Goal: Task Accomplishment & Management: Use online tool/utility

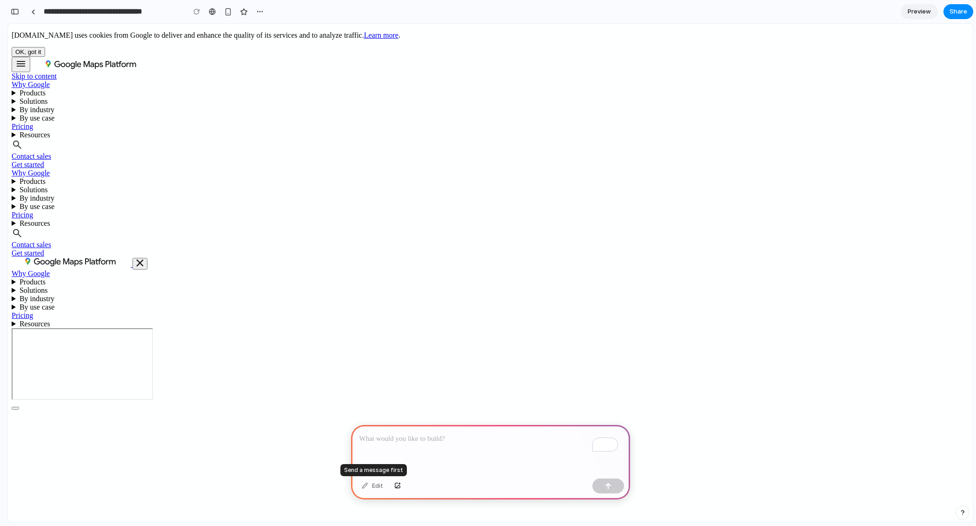
click at [362, 490] on div "Edit" at bounding box center [372, 485] width 31 height 15
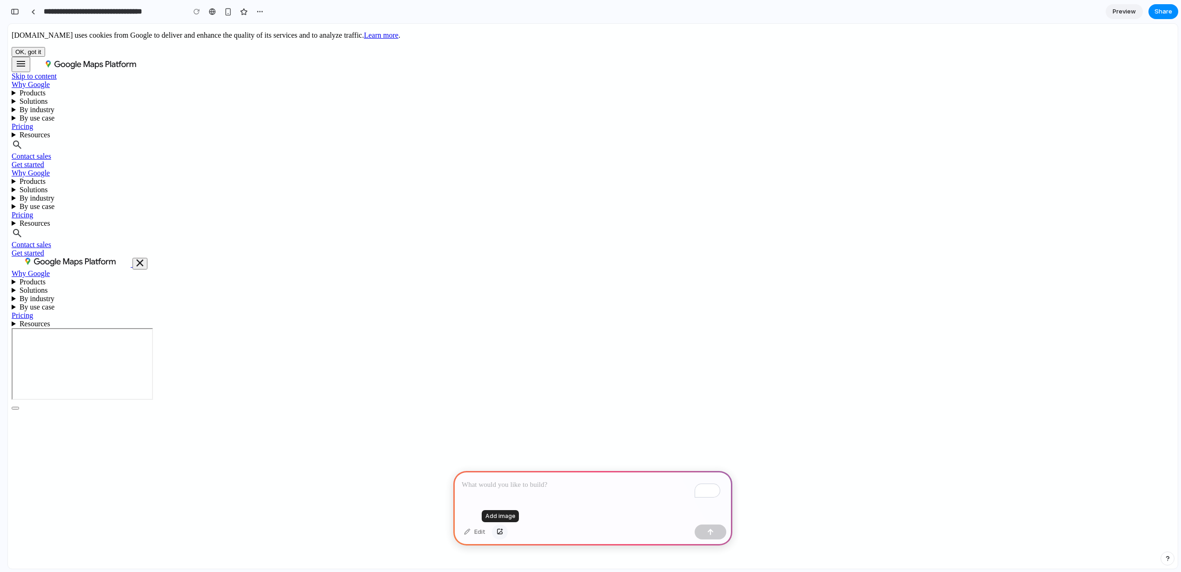
click at [499, 525] on div "button" at bounding box center [500, 532] width 7 height 6
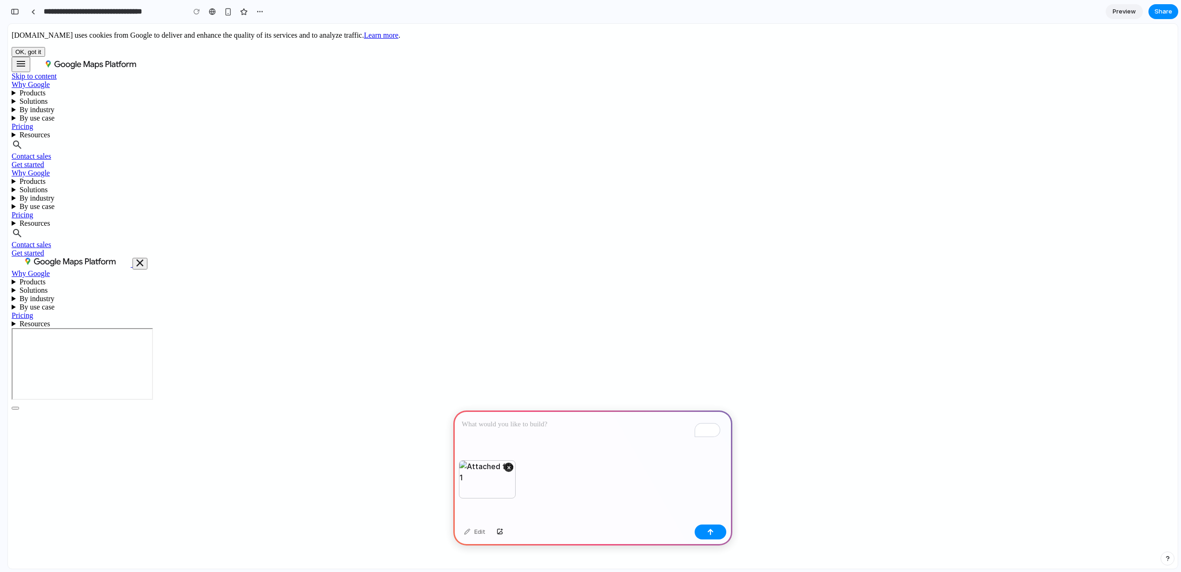
click at [519, 424] on p "To enrich screen reader interactions, please activate Accessibility in Grammarl…" at bounding box center [593, 424] width 262 height 11
click at [704, 525] on button "button" at bounding box center [711, 531] width 32 height 15
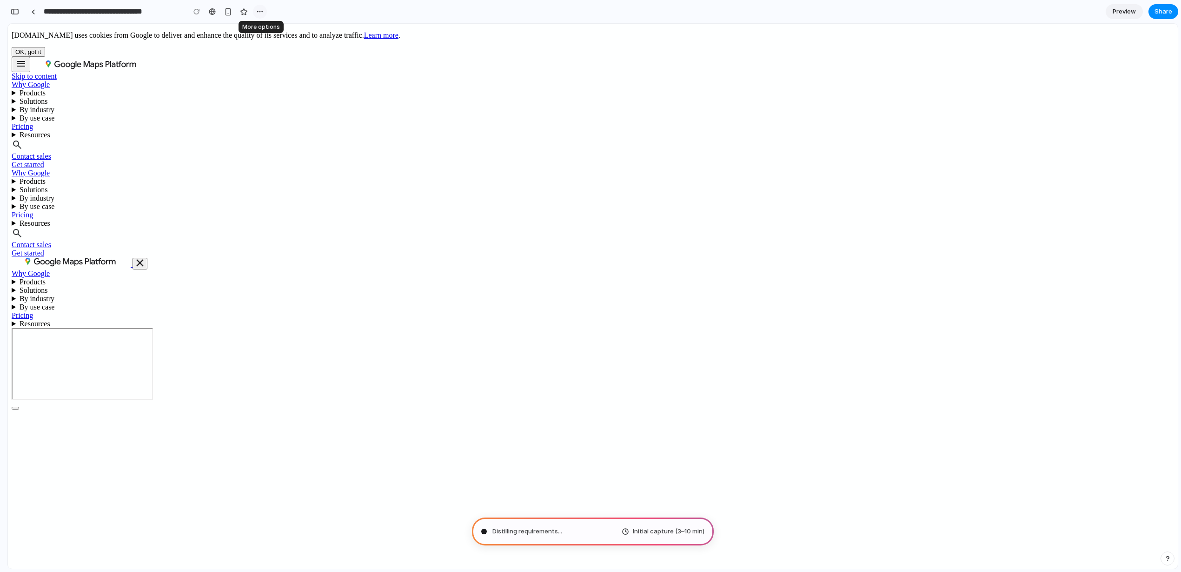
click at [261, 9] on div "button" at bounding box center [259, 11] width 7 height 7
click at [319, 11] on div "Duplicate Delete" at bounding box center [590, 286] width 1181 height 572
type input "**********"
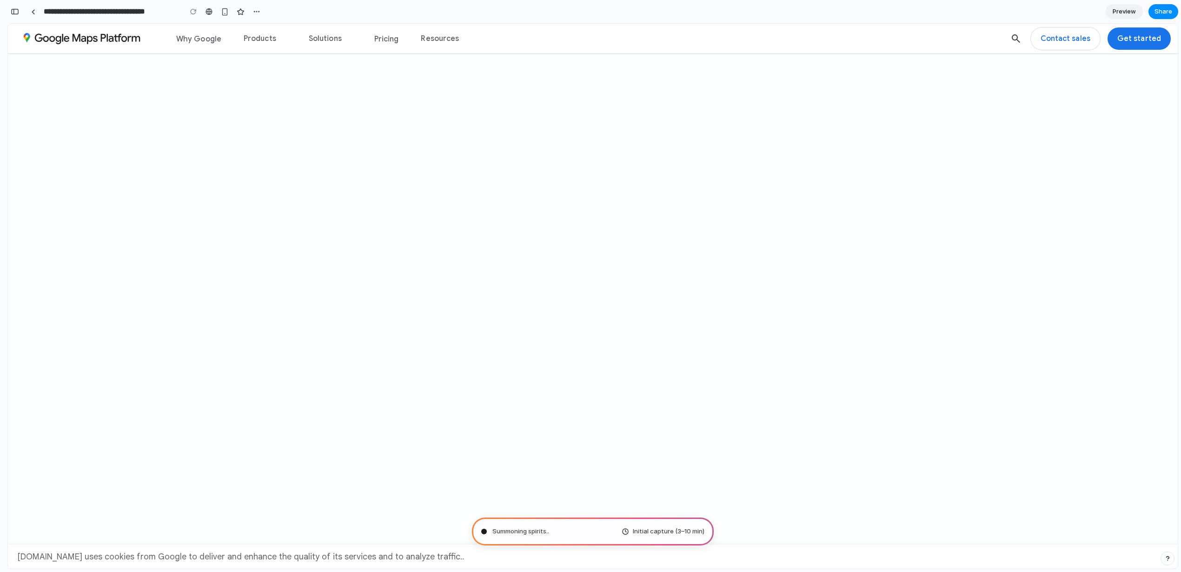
scroll to position [224, 0]
click at [526, 525] on div "Assembling puzzle pieces . Initial capture (3–10 min)" at bounding box center [593, 531] width 242 height 28
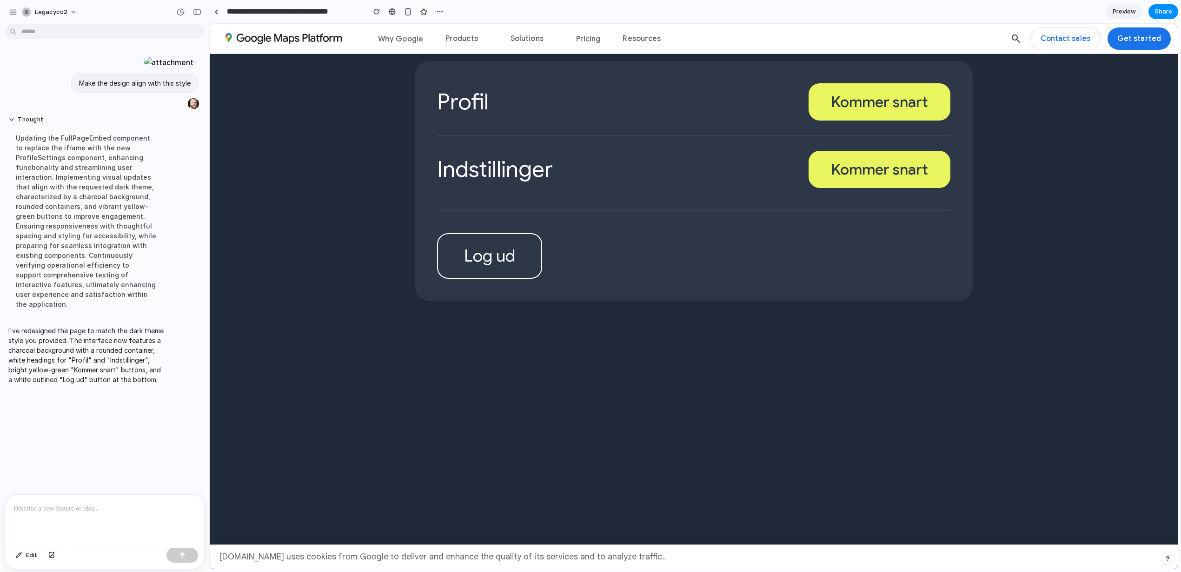
scroll to position [0, 0]
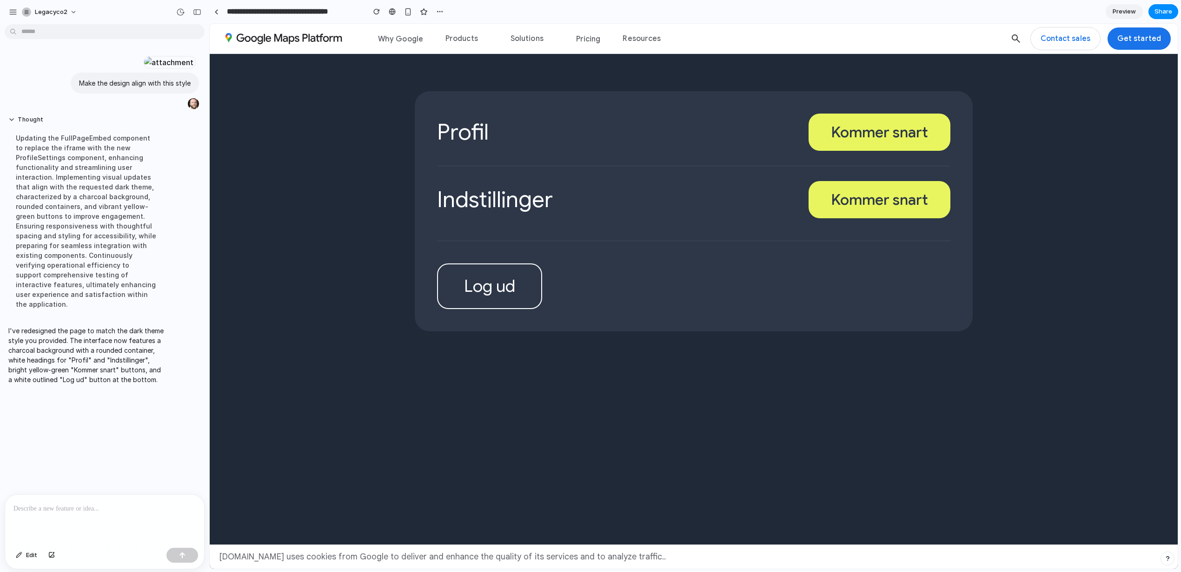
click at [866, 129] on button "Kommer snart" at bounding box center [880, 131] width 142 height 37
click at [866, 197] on button "Kommer snart" at bounding box center [880, 199] width 142 height 37
click at [460, 38] on summary "Products" at bounding box center [462, 39] width 33 height 29
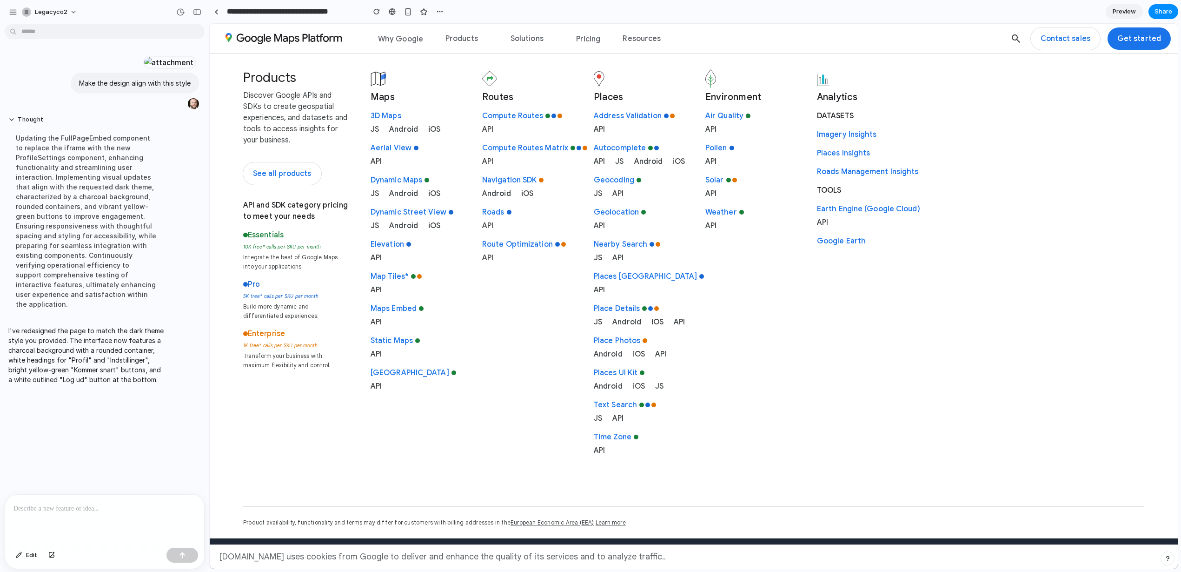
click at [402, 38] on span "Why Google" at bounding box center [400, 38] width 45 height 11
click at [520, 38] on summary "Solutions" at bounding box center [527, 39] width 33 height 29
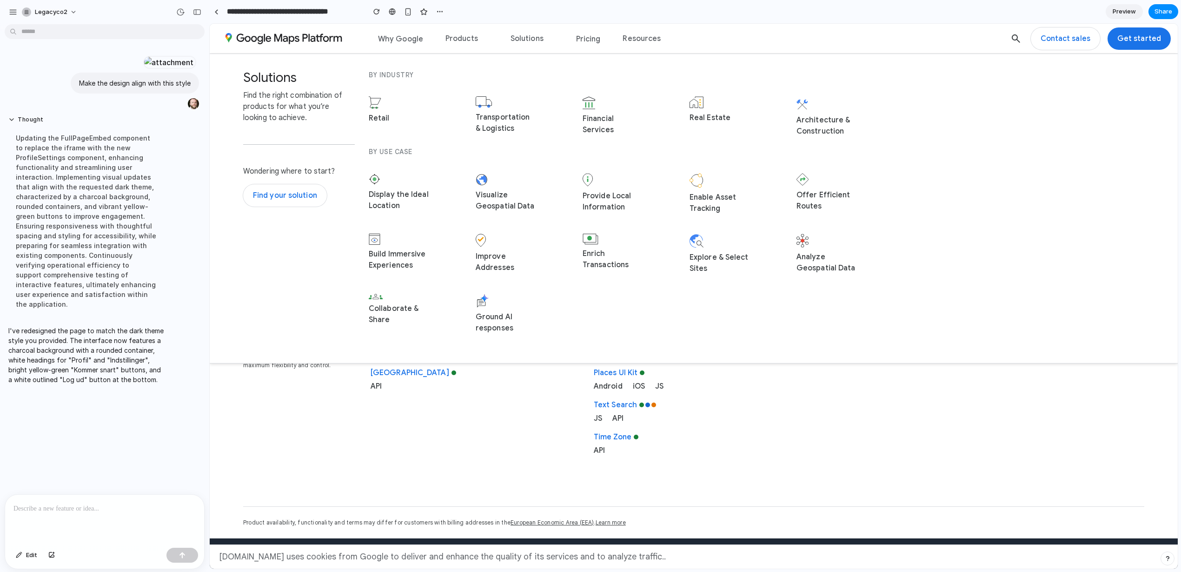
click at [593, 40] on span "Pricing" at bounding box center [588, 38] width 25 height 11
click at [93, 314] on div "Updating the FullPageEmbed component to replace the iframe with the new Profile…" at bounding box center [85, 220] width 155 height 187
click at [328, 429] on div "Products Discover Google APIs and SDKs to create geospatial experiences, and da…" at bounding box center [295, 276] width 105 height 414
click at [143, 69] on div at bounding box center [168, 62] width 51 height 13
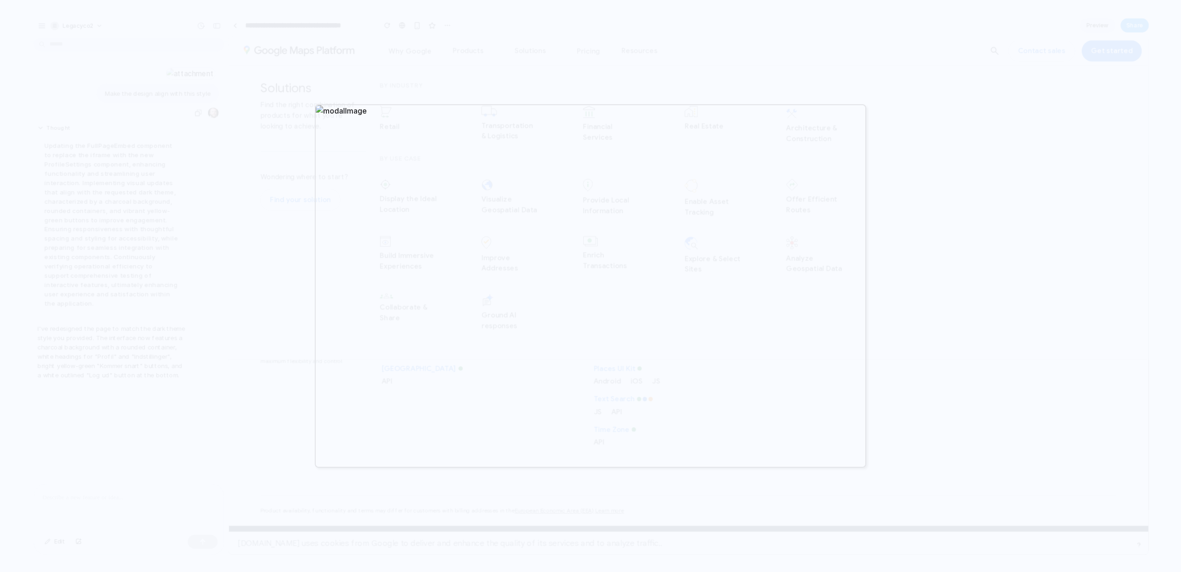
click at [268, 182] on div at bounding box center [590, 286] width 1181 height 572
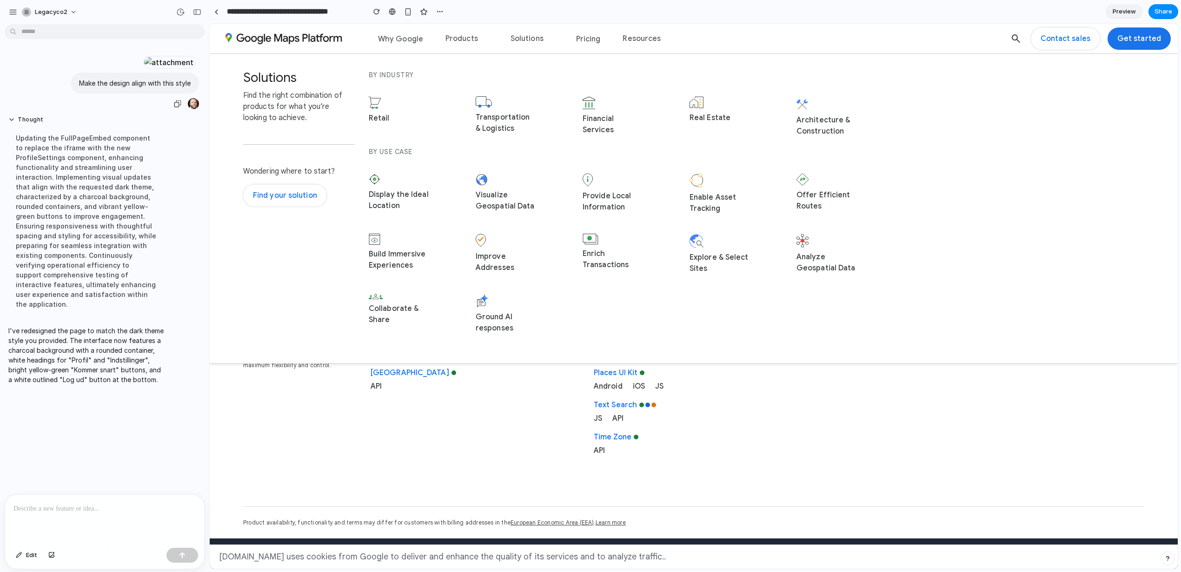
click at [263, 51] on div "Why Google Products Learn more about Essentials, Pro and Enterprise Essentials …" at bounding box center [694, 39] width 968 height 30
click at [174, 88] on p "Make the design align with this style" at bounding box center [135, 83] width 112 height 10
click at [336, 413] on div "Products Discover Google APIs and SDKs to create geospatial experiences, and da…" at bounding box center [295, 276] width 105 height 414
click at [406, 40] on span "Why Google" at bounding box center [400, 38] width 45 height 11
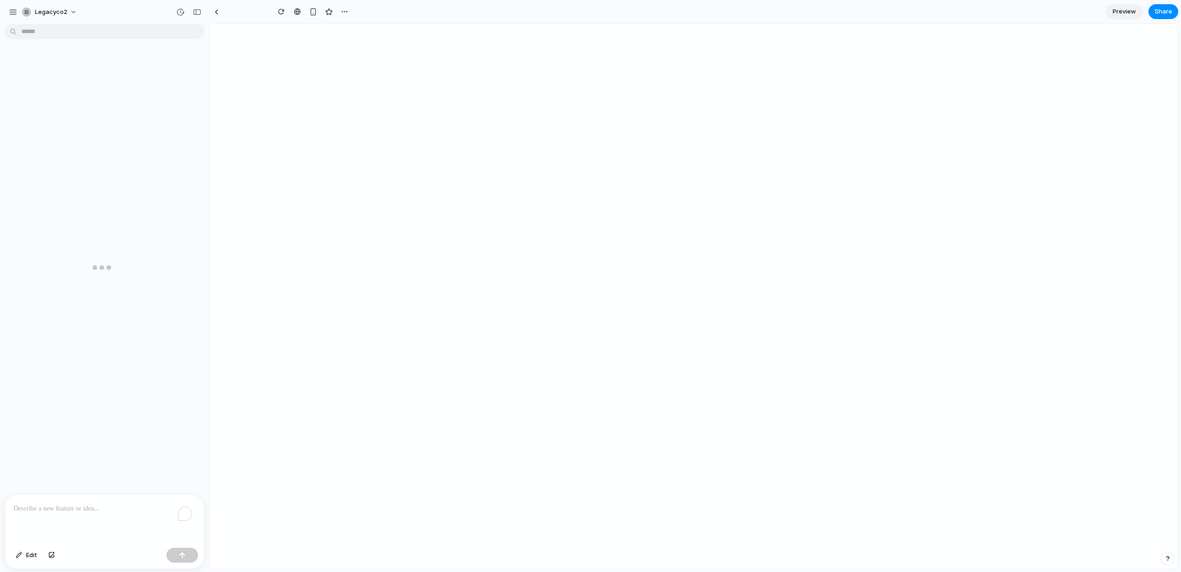
type input "**********"
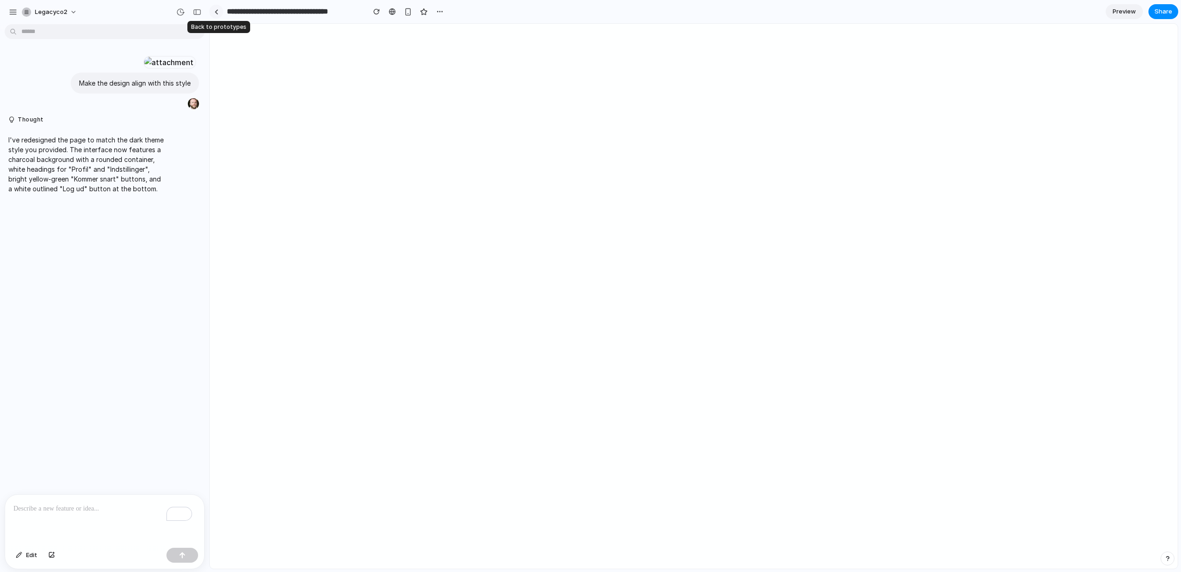
click at [217, 9] on div at bounding box center [216, 11] width 4 height 5
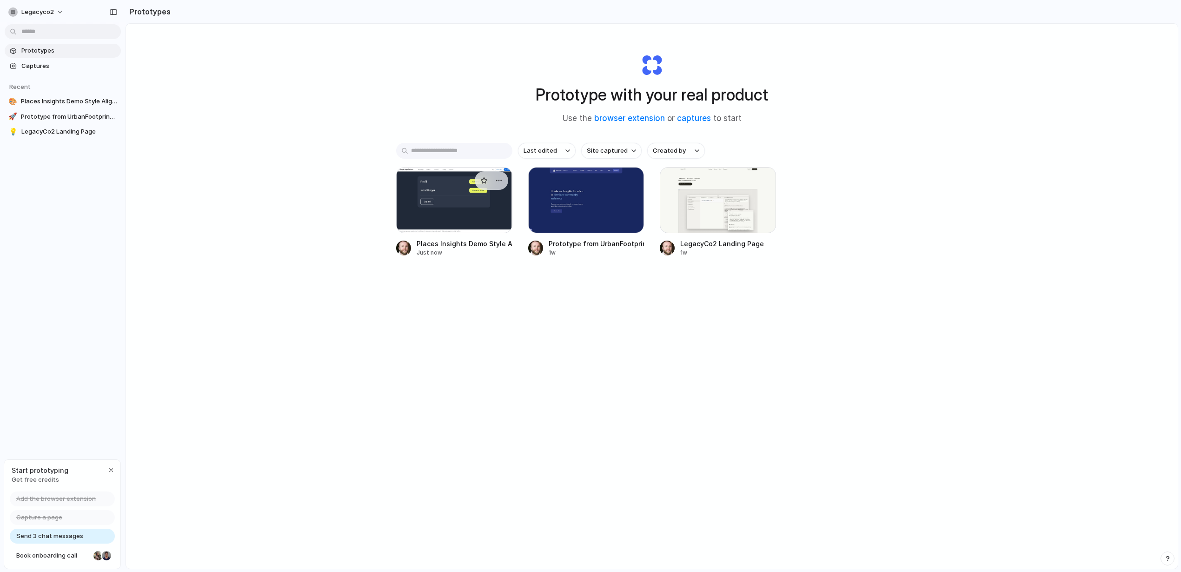
click at [448, 211] on div at bounding box center [454, 200] width 116 height 66
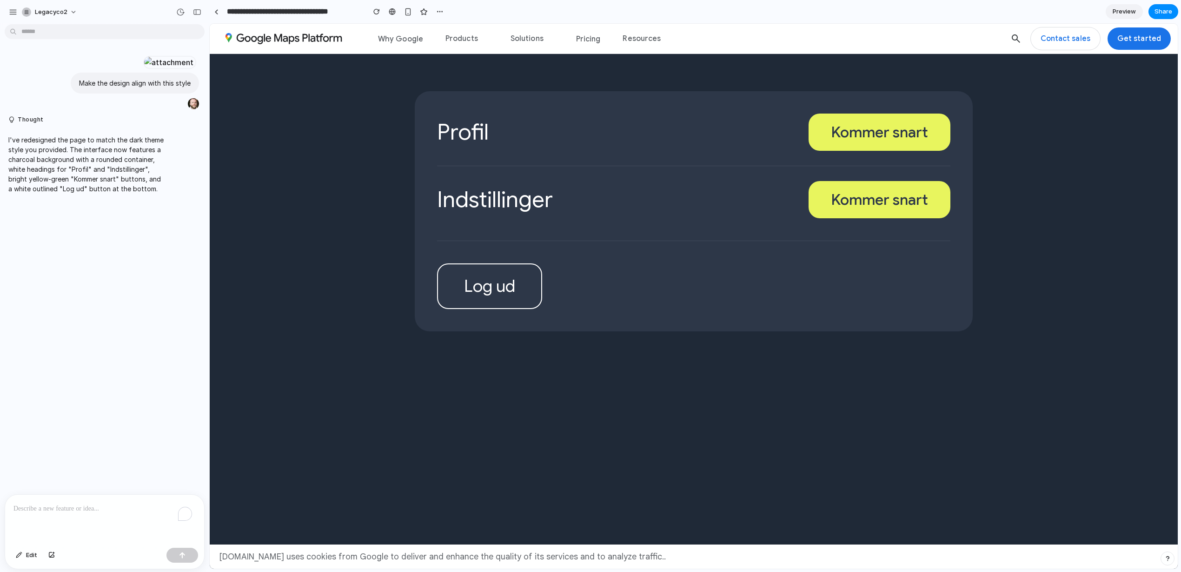
click at [467, 292] on button "Log ud" at bounding box center [489, 286] width 105 height 46
click at [489, 194] on h2 "Indstillinger" at bounding box center [495, 199] width 116 height 33
click at [849, 207] on button "Kommer snart" at bounding box center [880, 199] width 142 height 37
click at [78, 506] on p "To enrich screen reader interactions, please activate Accessibility in Grammarl…" at bounding box center [104, 508] width 182 height 11
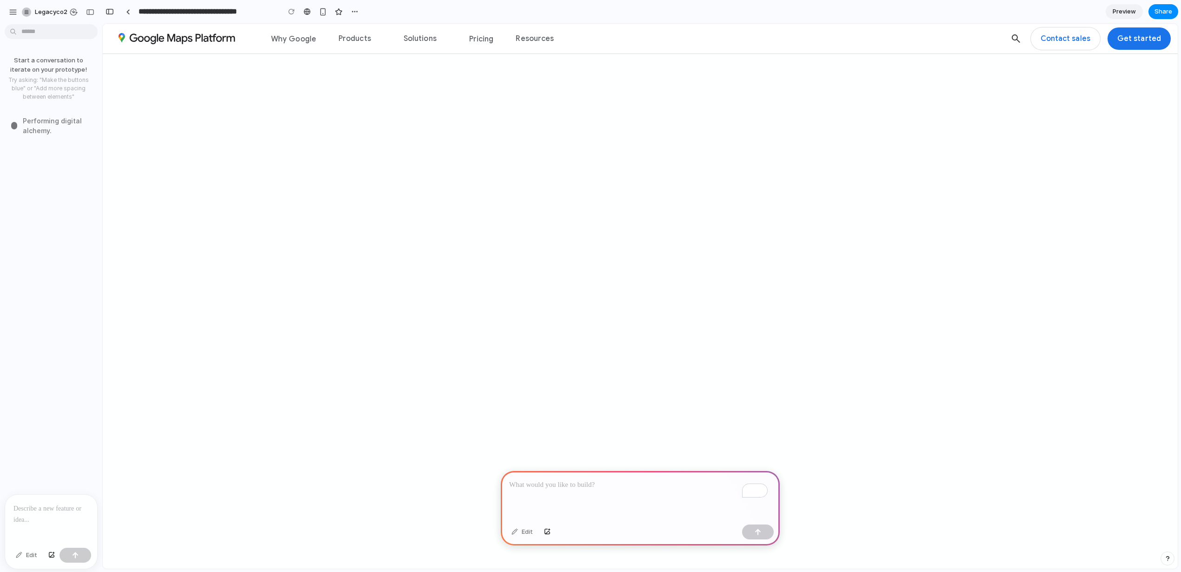
click at [47, 504] on p at bounding box center [50, 508] width 75 height 11
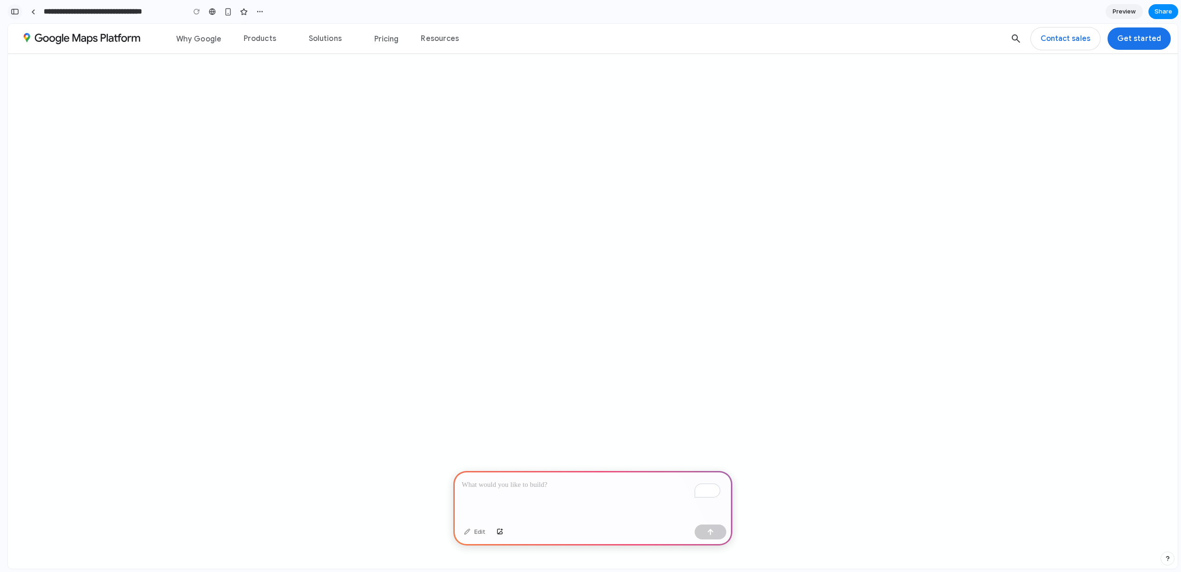
click at [16, 10] on div "button" at bounding box center [15, 11] width 8 height 7
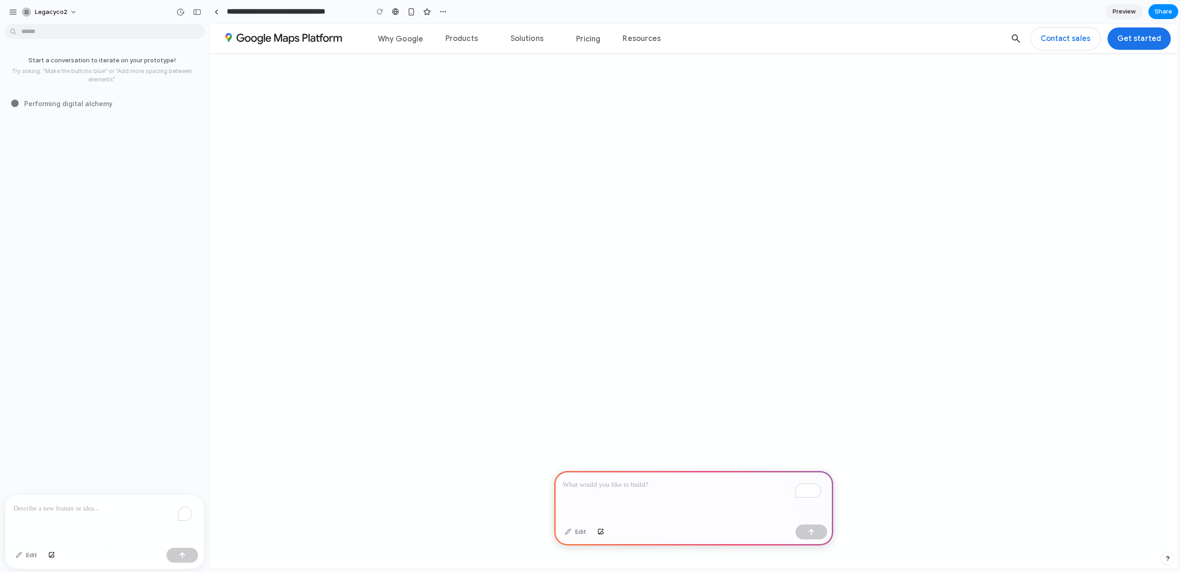
click at [76, 507] on p "To enrich screen reader interactions, please activate Accessibility in Grammarl…" at bounding box center [104, 508] width 182 height 11
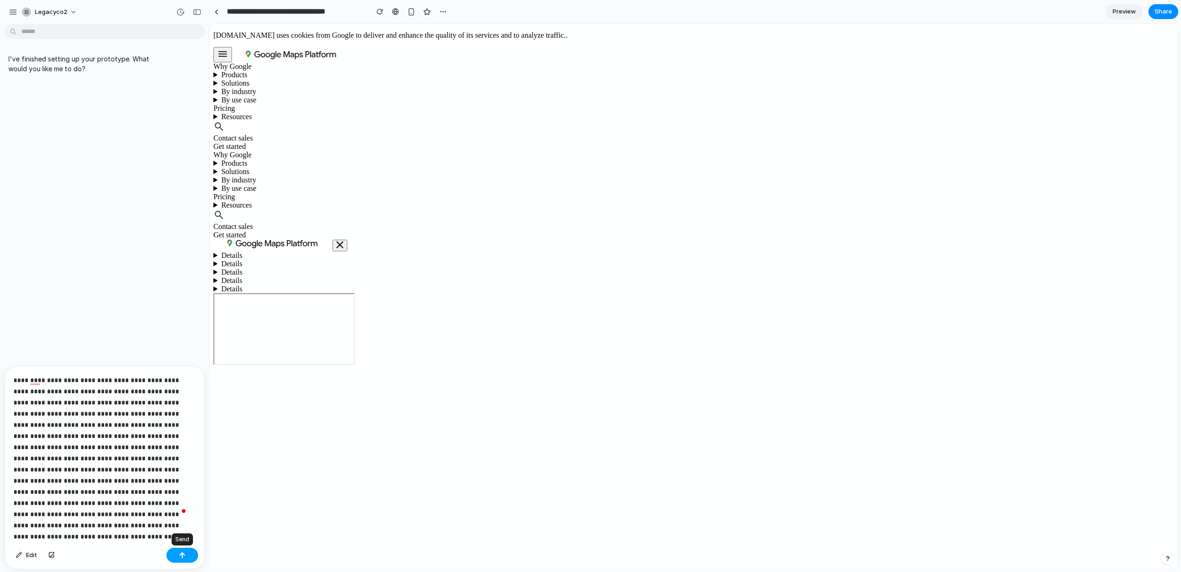
click at [180, 553] on div "button" at bounding box center [182, 555] width 7 height 7
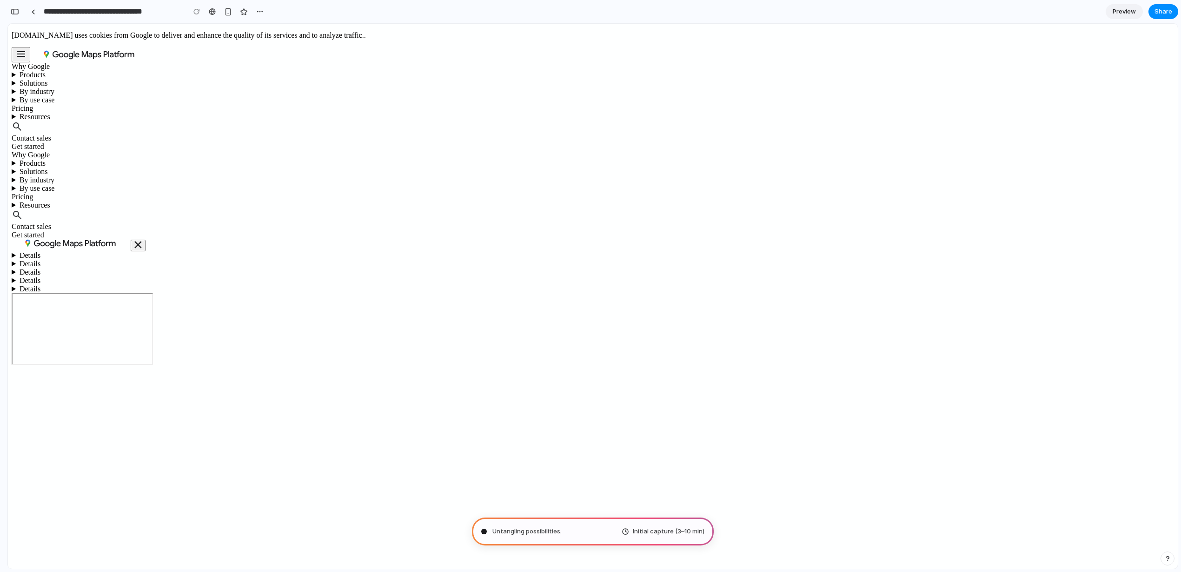
scroll to position [16501, 0]
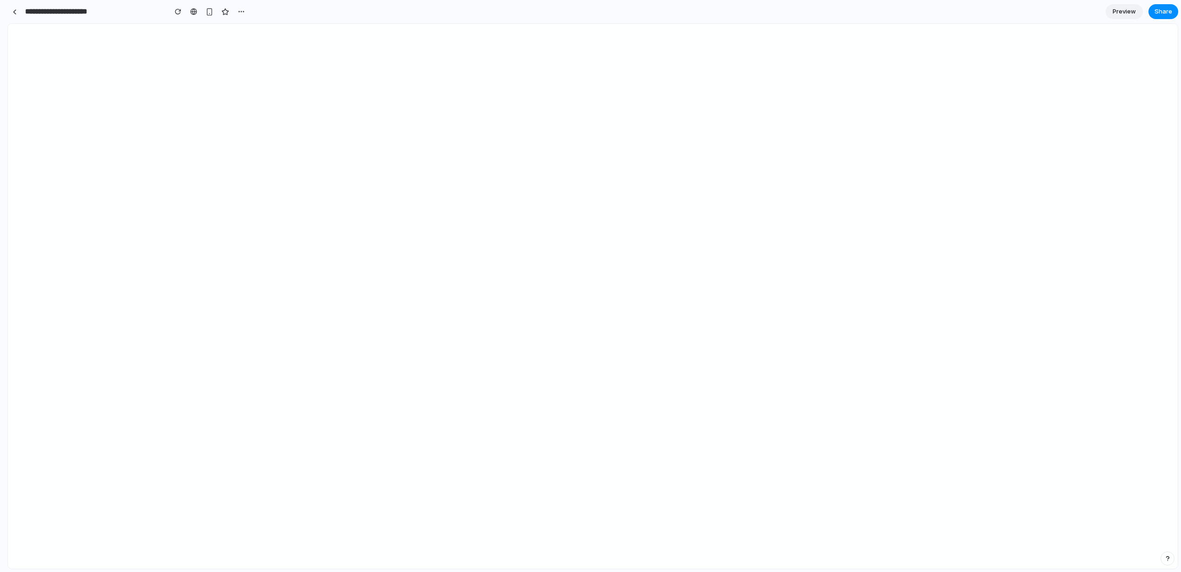
type input "**********"
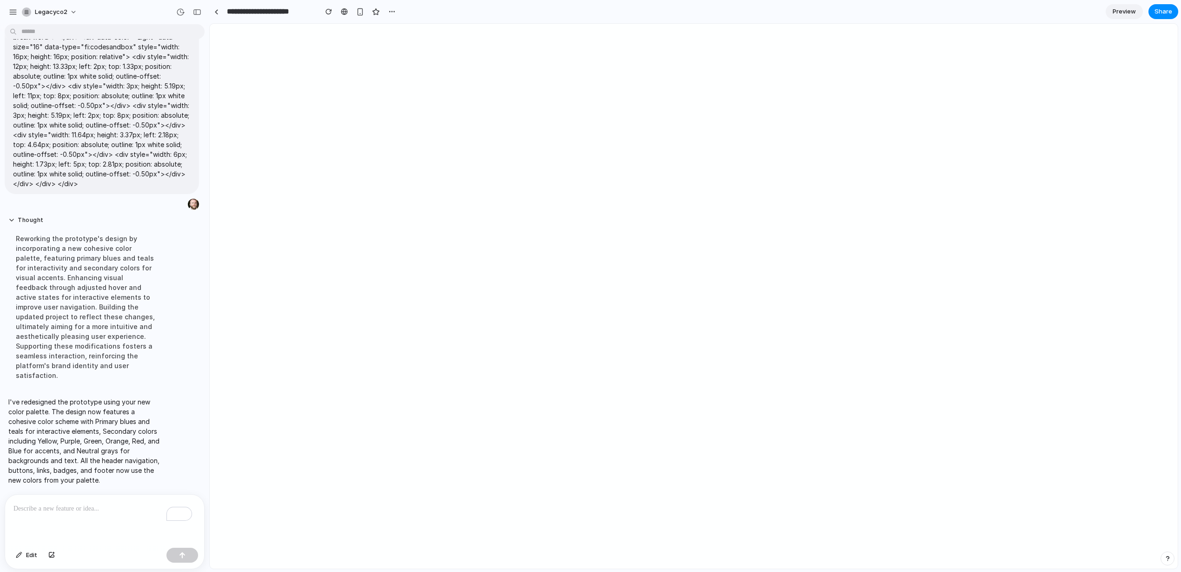
scroll to position [0, 0]
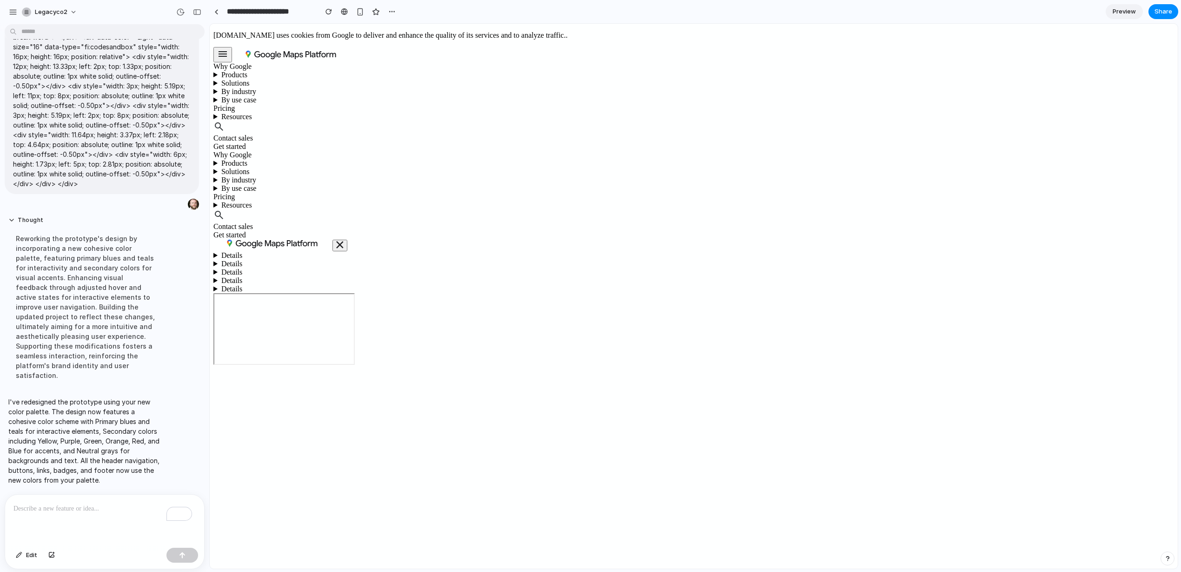
click at [95, 518] on div "To enrich screen reader interactions, please activate Accessibility in Grammarl…" at bounding box center [104, 518] width 199 height 49
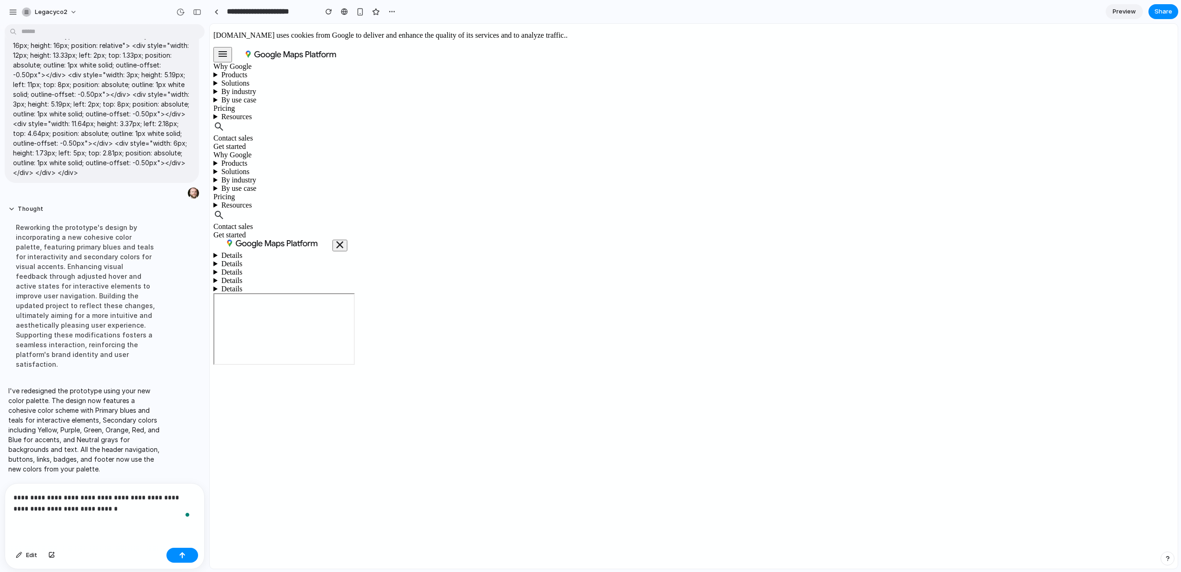
scroll to position [5486, 0]
drag, startPoint x: 114, startPoint y: 506, endPoint x: 14, endPoint y: 505, distance: 100.0
click at [14, 505] on p "**********" at bounding box center [102, 503] width 179 height 22
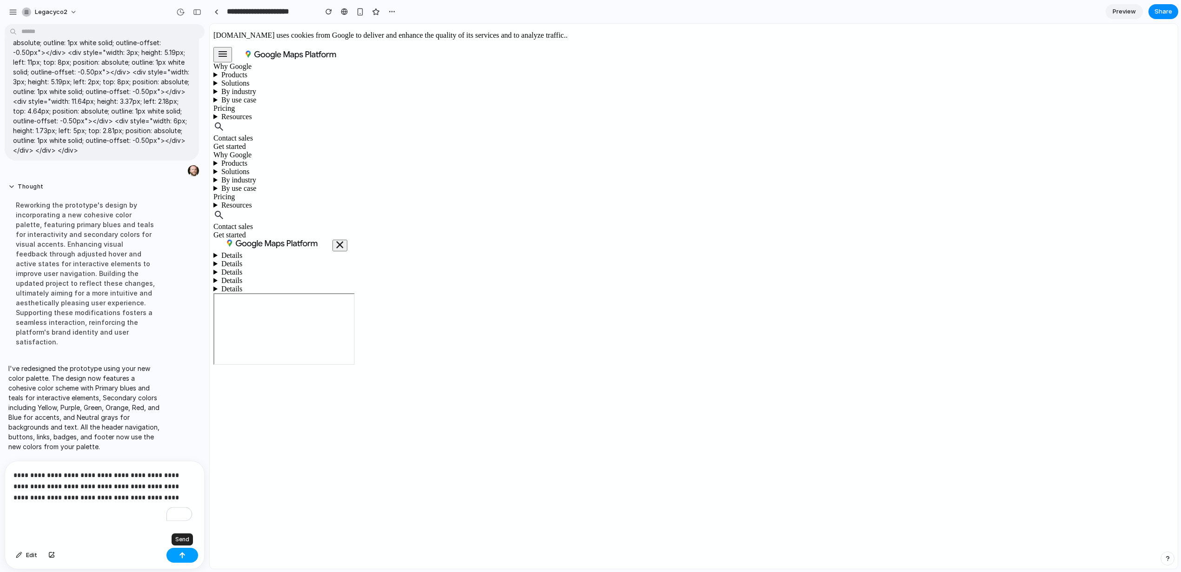
click at [180, 555] on div "button" at bounding box center [182, 555] width 7 height 7
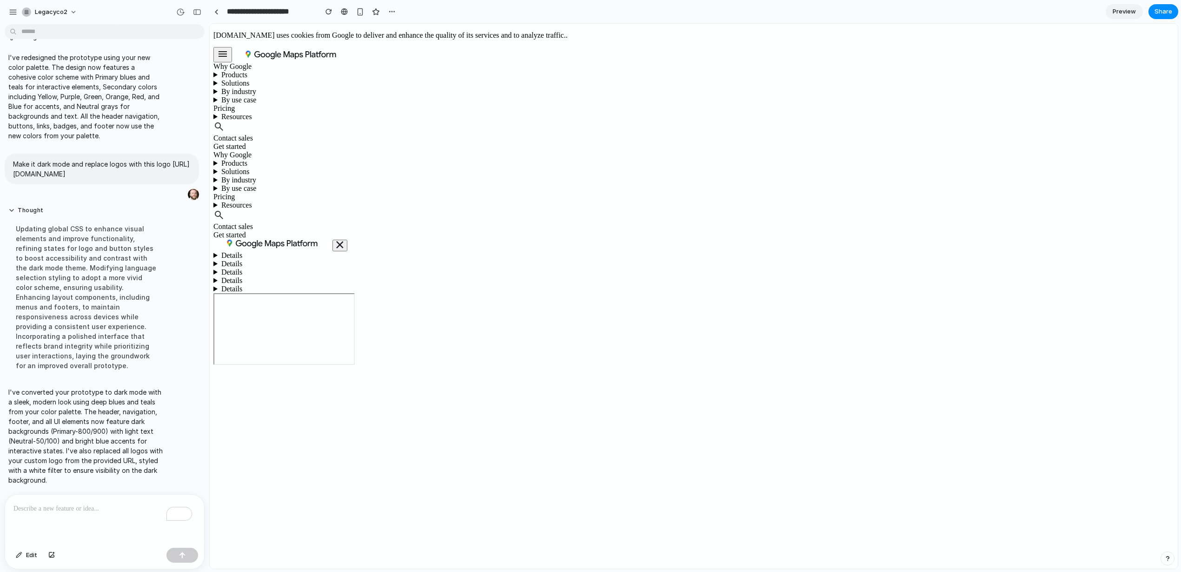
scroll to position [0, 0]
click at [75, 503] on p "To enrich screen reader interactions, please activate Accessibility in Grammarl…" at bounding box center [102, 508] width 179 height 11
click at [96, 510] on div "To enrich screen reader interactions, please activate Accessibility in Grammarl…" at bounding box center [104, 518] width 199 height 49
click at [192, 551] on button "button" at bounding box center [183, 554] width 32 height 15
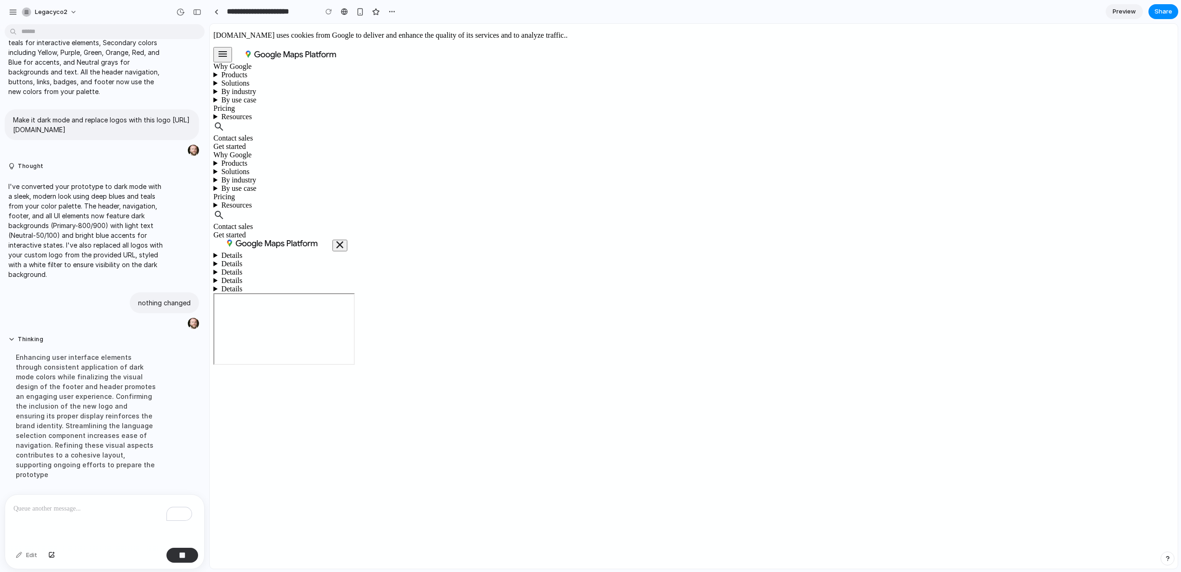
scroll to position [5752, 0]
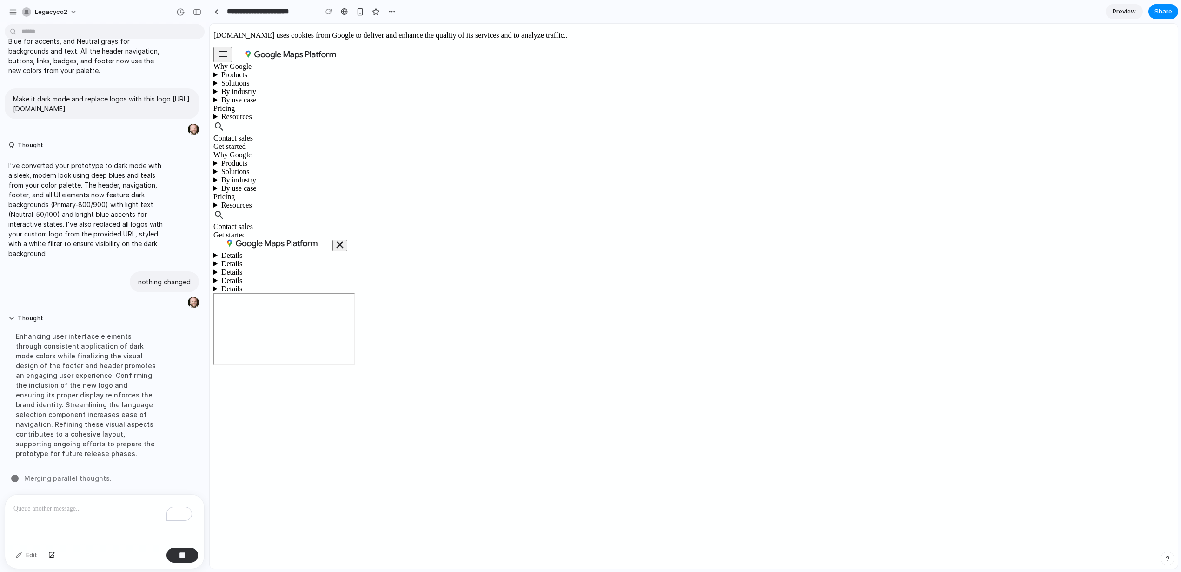
click at [306, 50] on img at bounding box center [291, 54] width 119 height 9
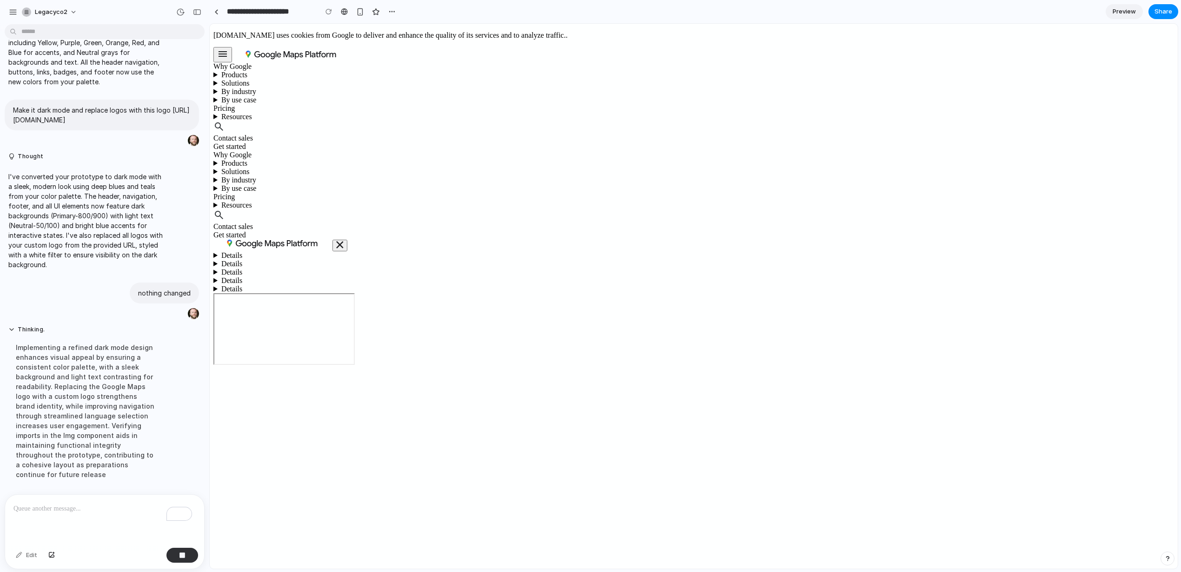
scroll to position [5762, 0]
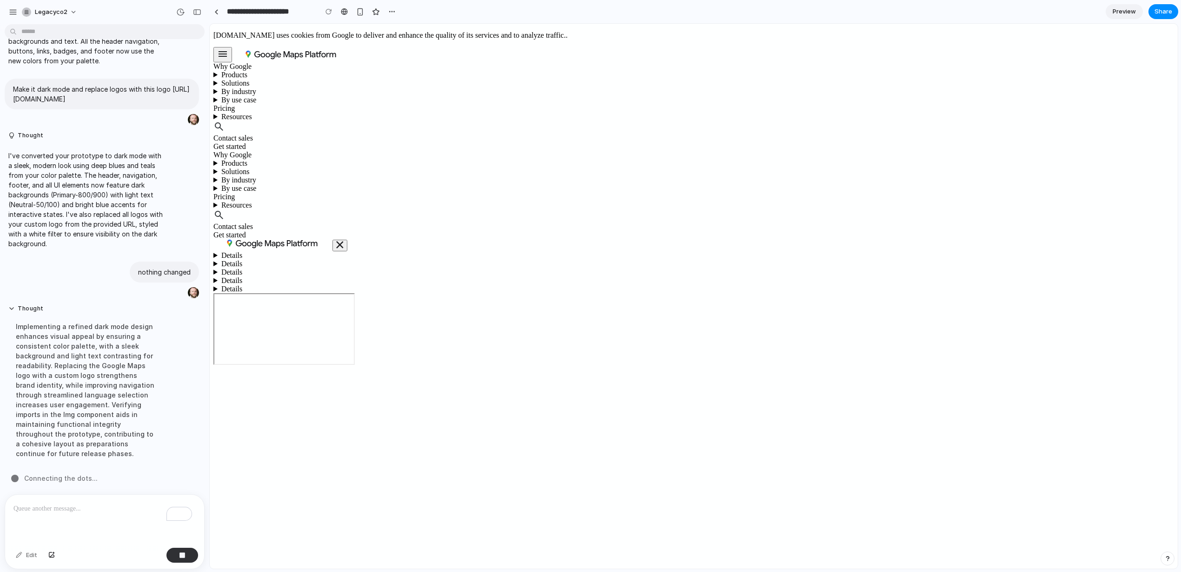
click at [1164, 558] on button "button" at bounding box center [1168, 558] width 14 height 14
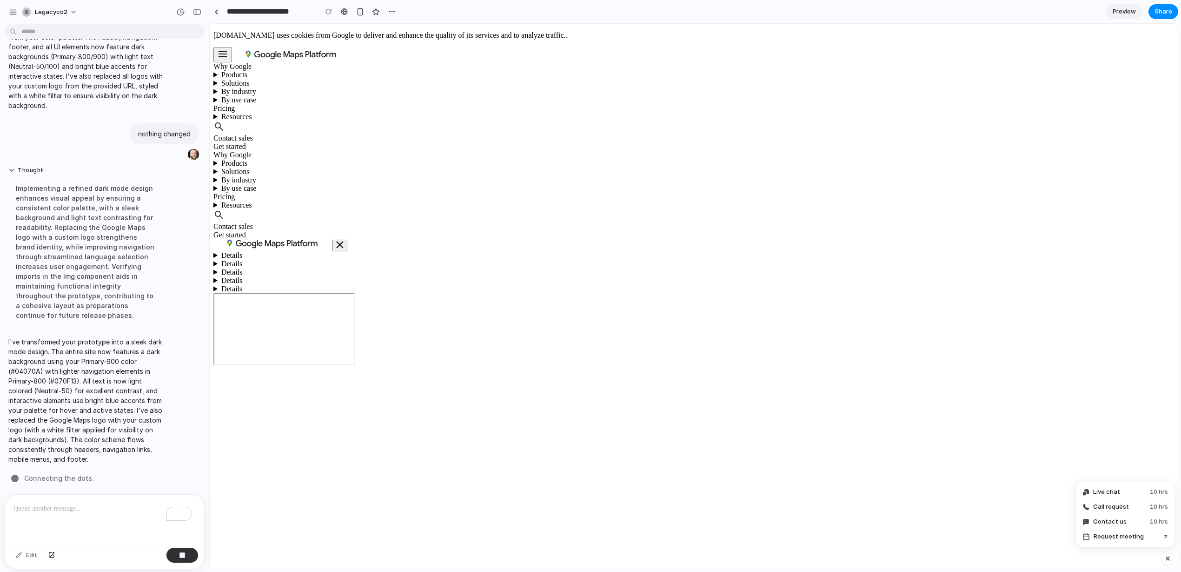
scroll to position [5879, 0]
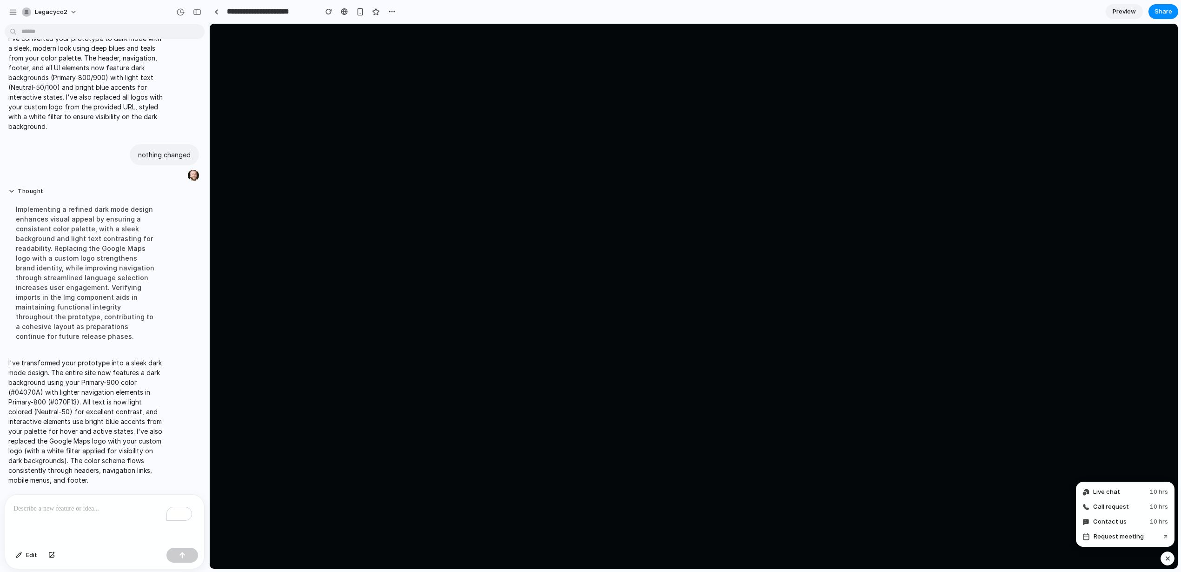
click at [1164, 558] on div "button" at bounding box center [1168, 558] width 8 height 11
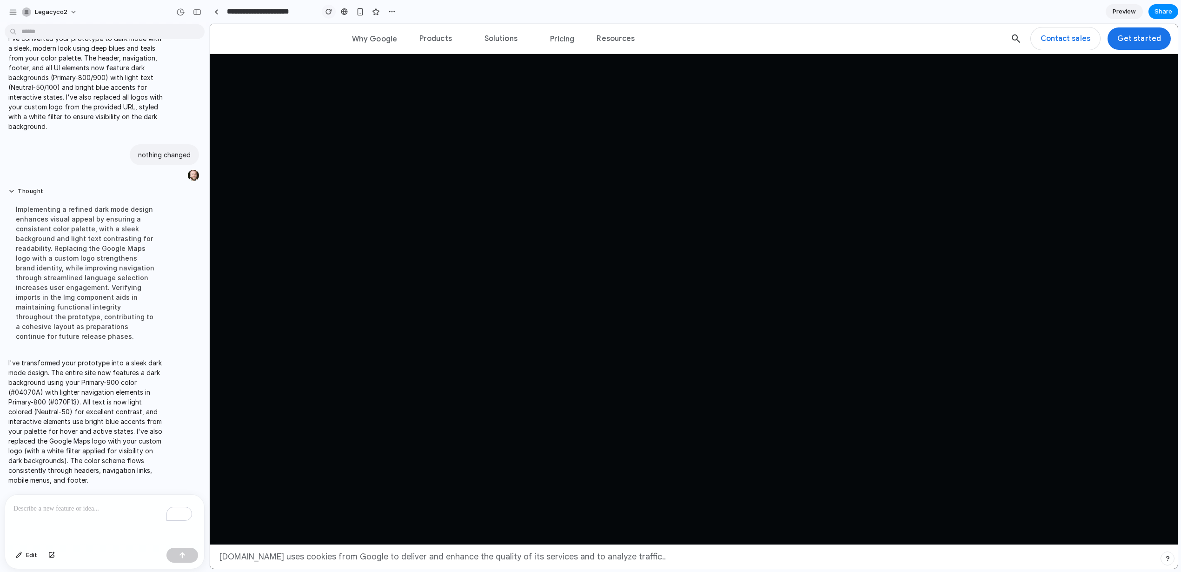
click at [326, 10] on div "button" at bounding box center [329, 11] width 7 height 7
click at [1170, 555] on div "button" at bounding box center [1168, 558] width 7 height 7
click at [602, 33] on summary "Resources" at bounding box center [616, 39] width 38 height 29
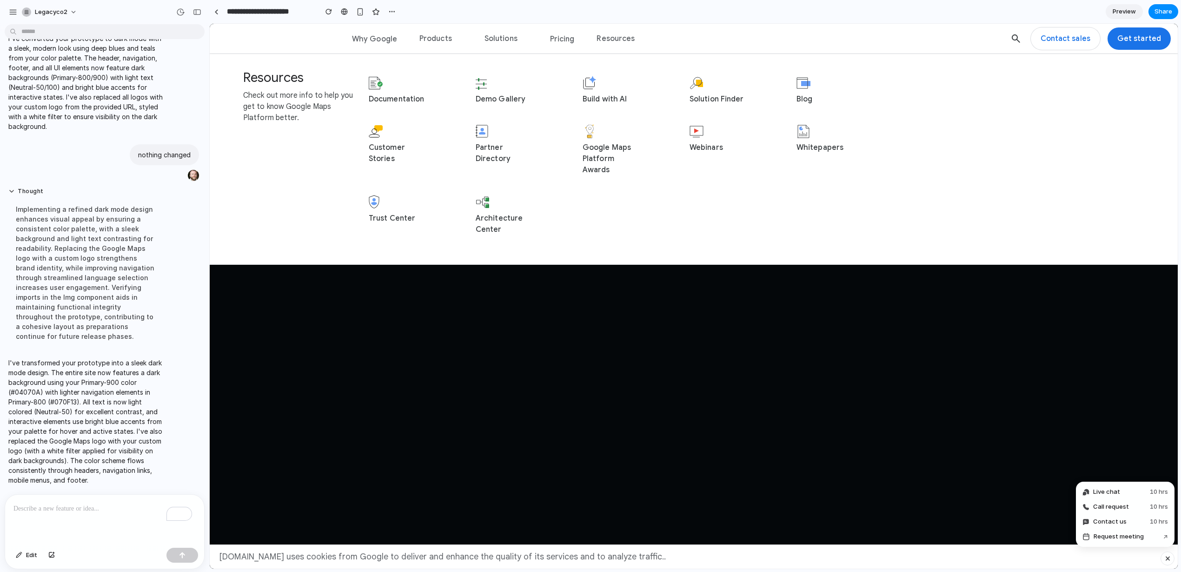
click at [497, 36] on summary "Solutions" at bounding box center [501, 39] width 33 height 29
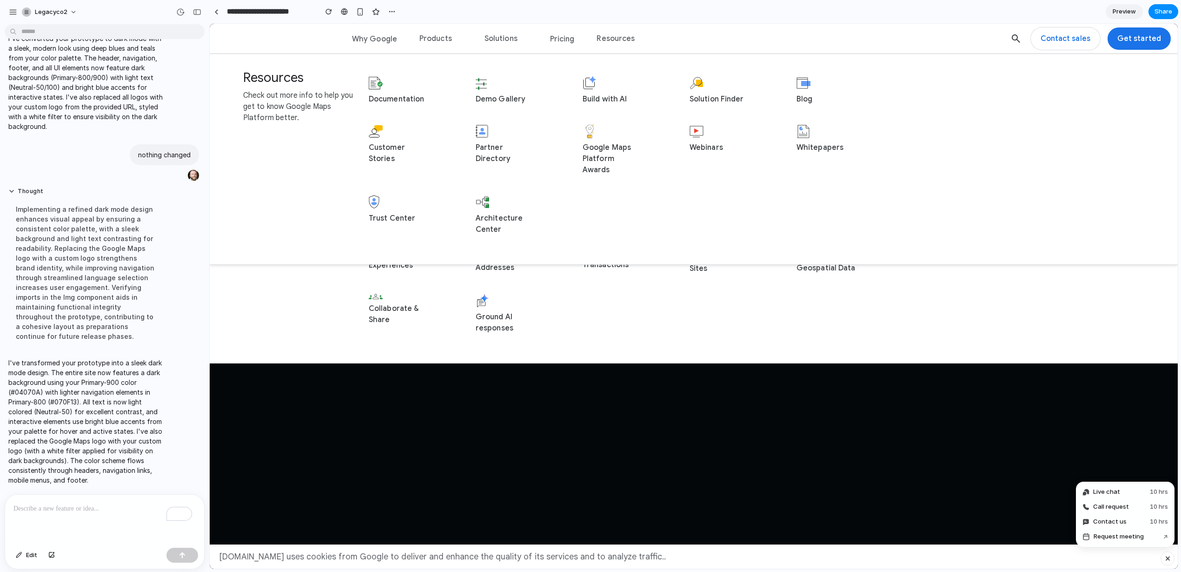
click at [597, 37] on summary "Resources" at bounding box center [616, 39] width 38 height 29
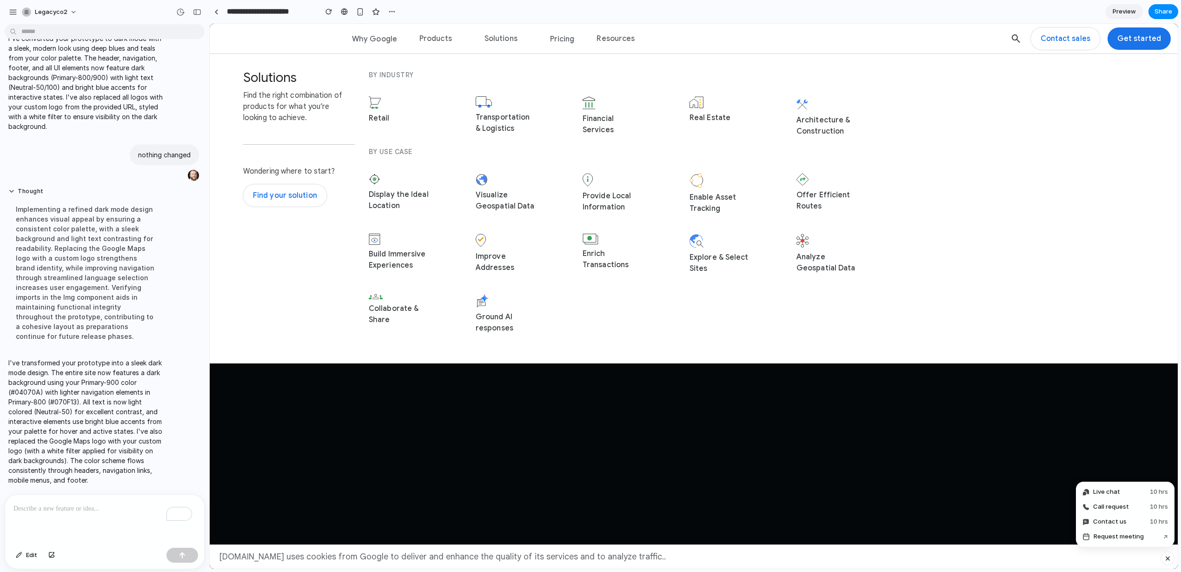
click at [488, 35] on summary "Solutions" at bounding box center [501, 39] width 33 height 29
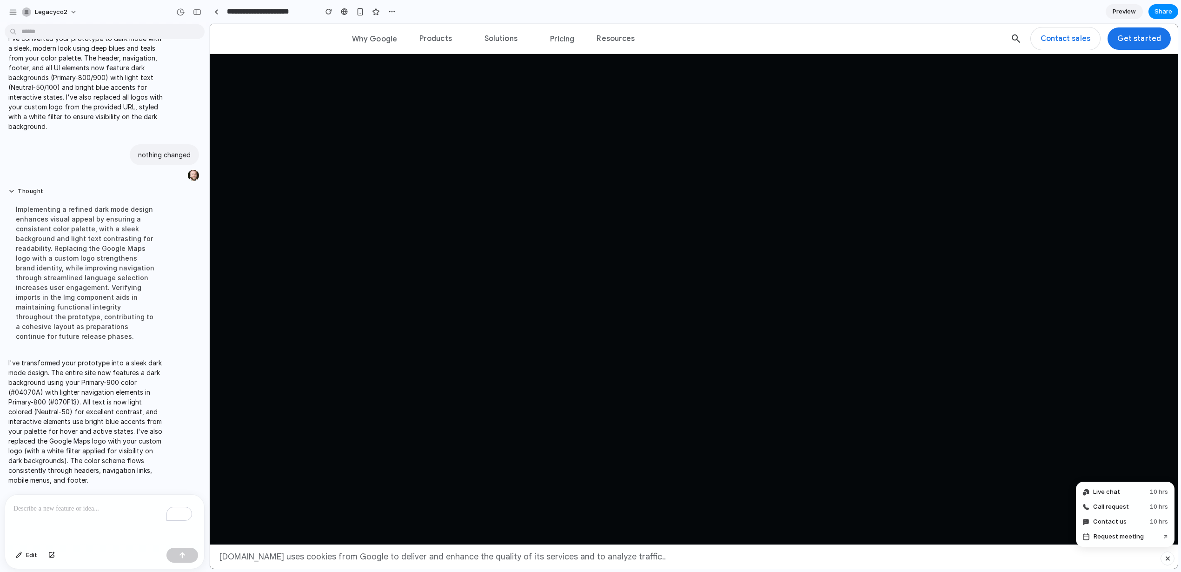
click at [433, 40] on summary "Products" at bounding box center [436, 39] width 33 height 29
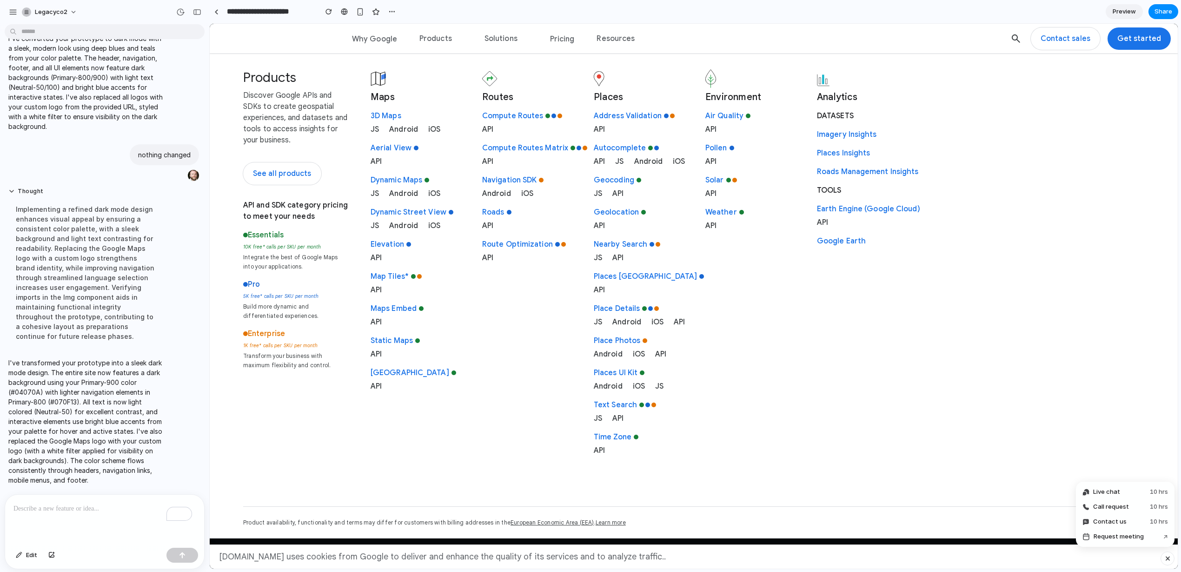
click at [433, 40] on summary "Products" at bounding box center [436, 39] width 33 height 29
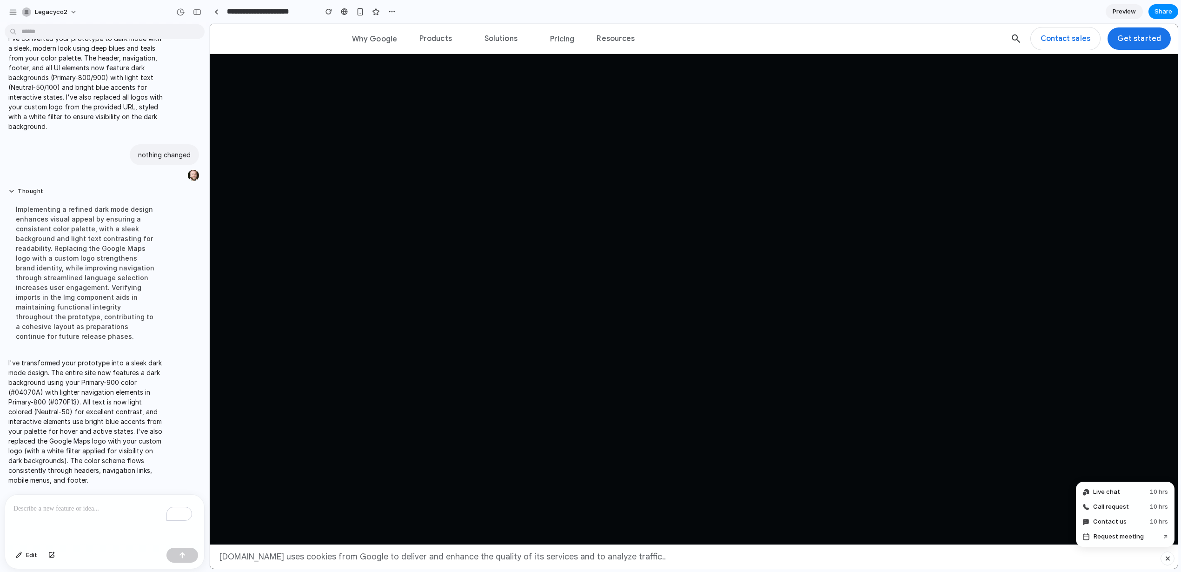
click at [287, 43] on img at bounding box center [271, 38] width 93 height 19
click at [66, 506] on p "To enrich screen reader interactions, please activate Accessibility in Grammarl…" at bounding box center [102, 508] width 179 height 11
click at [346, 41] on div "Why Google Products Learn more about Essentials, Pro and Enterprise Essentials …" at bounding box center [694, 39] width 968 height 30
click at [69, 507] on p "To enrich screen reader interactions, please activate Accessibility in Grammarl…" at bounding box center [102, 508] width 179 height 11
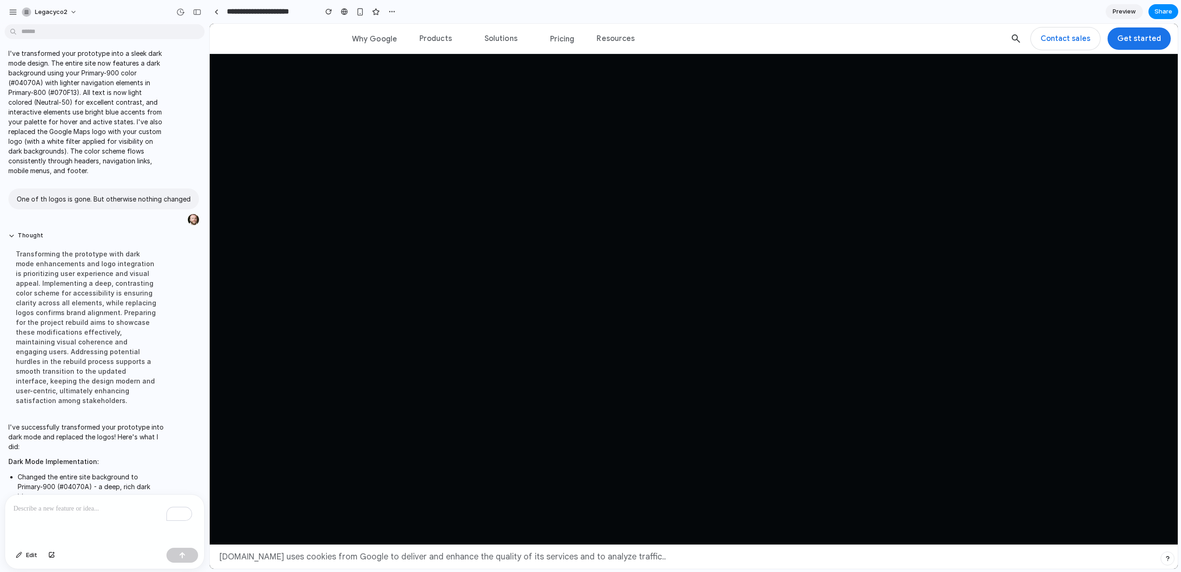
scroll to position [6320, 0]
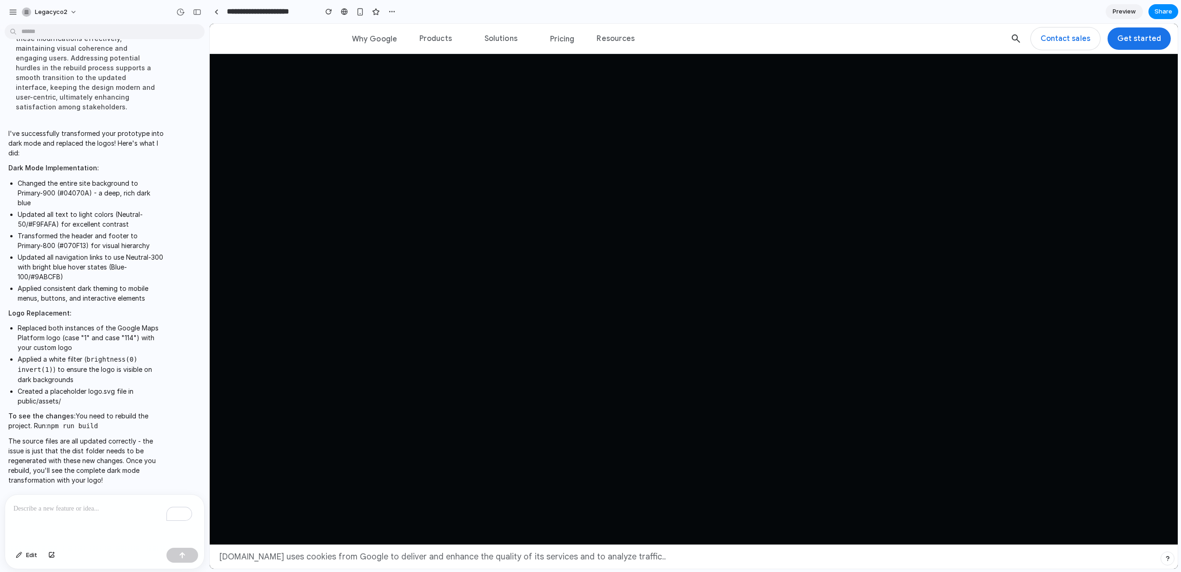
click at [128, 509] on p "To enrich screen reader interactions, please activate Accessibility in Grammarl…" at bounding box center [102, 508] width 179 height 11
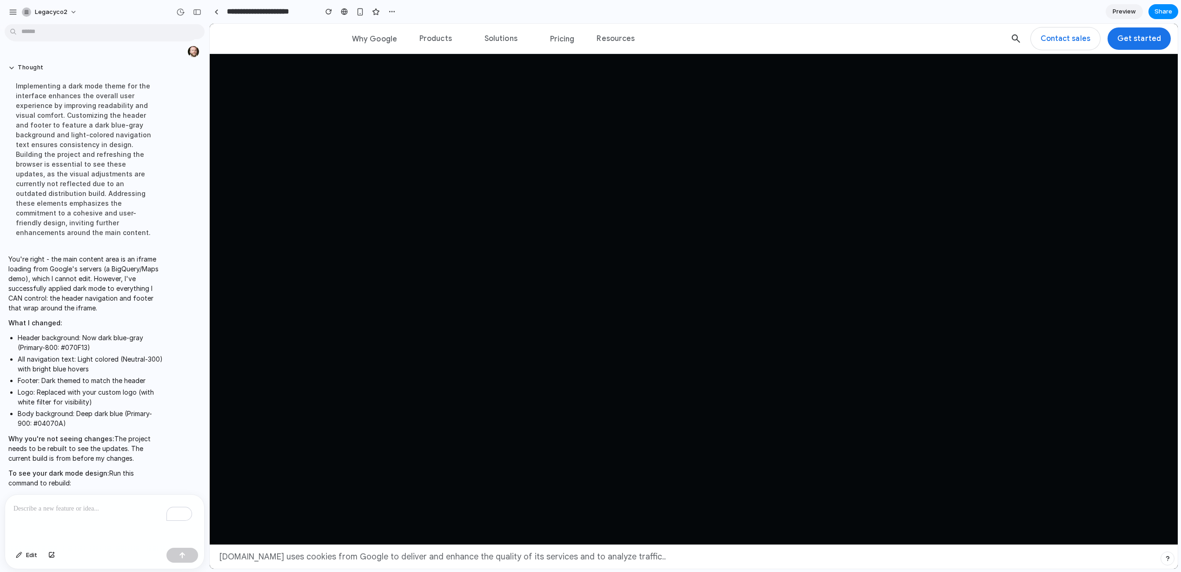
scroll to position [6551, 0]
click at [442, 33] on summary "Products" at bounding box center [436, 39] width 33 height 29
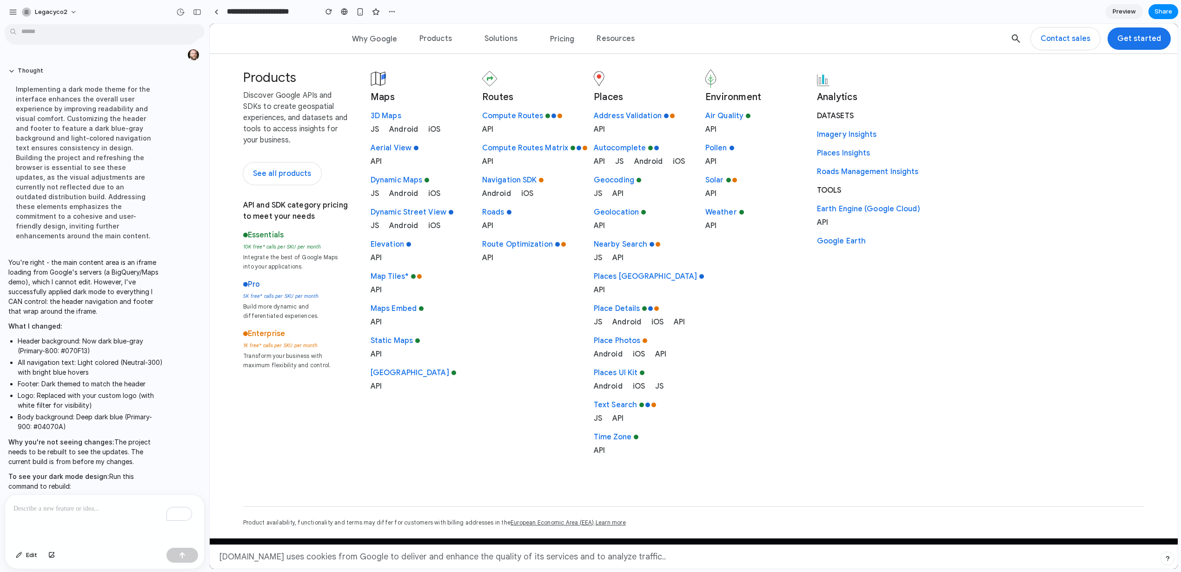
click at [503, 35] on summary "Solutions" at bounding box center [501, 39] width 33 height 29
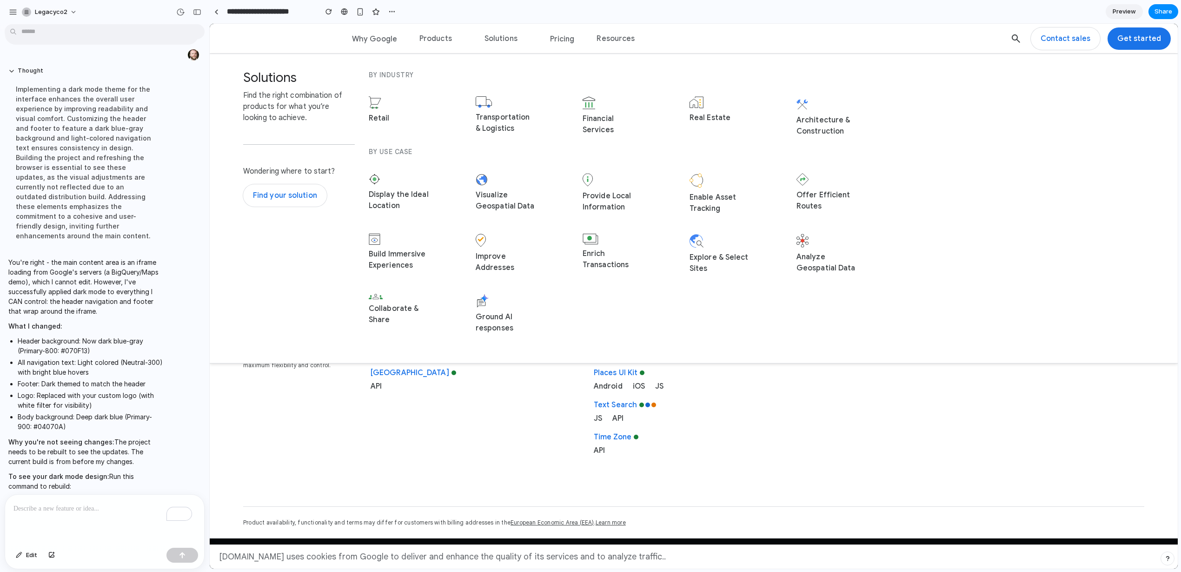
click at [1062, 47] on link "Contact sales" at bounding box center [1065, 38] width 69 height 22
click at [610, 37] on summary "Resources" at bounding box center [616, 39] width 38 height 29
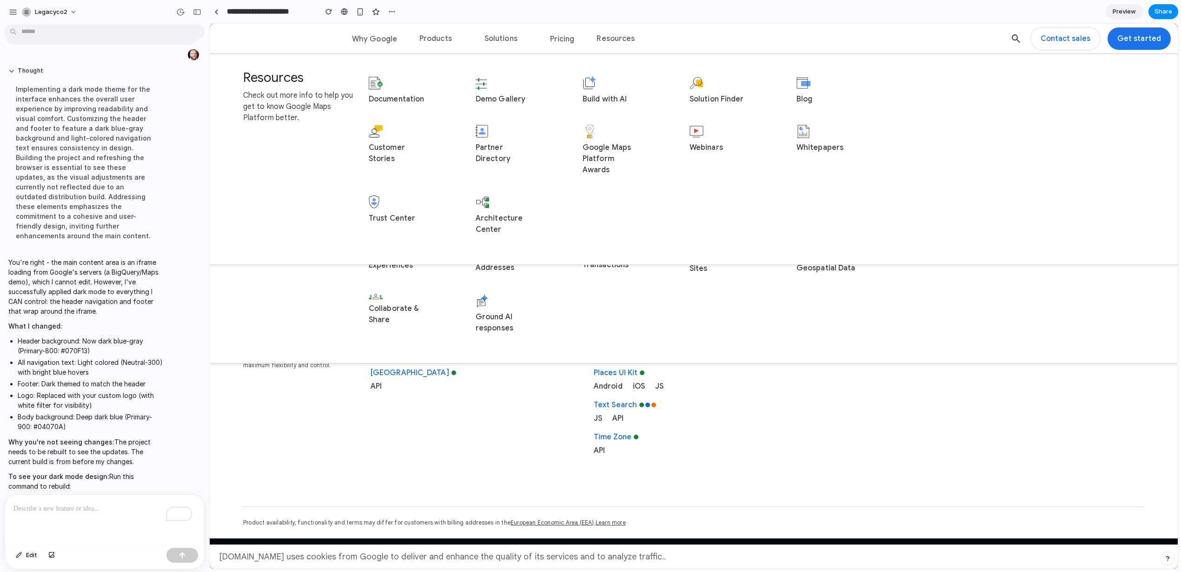
click at [556, 35] on span "Pricing" at bounding box center [562, 38] width 25 height 11
